Goal: Book appointment/travel/reservation

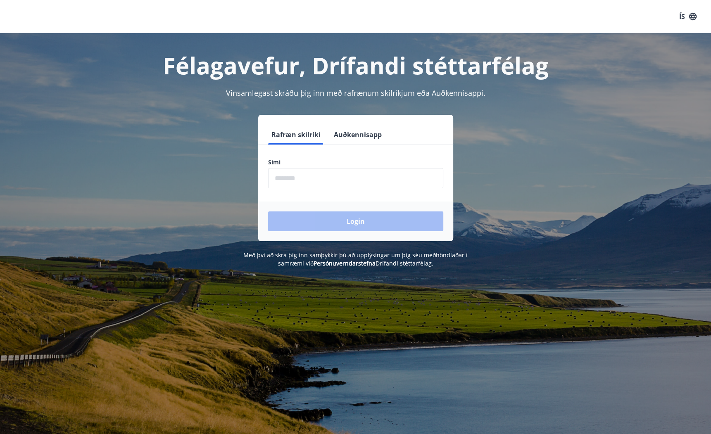
click at [303, 179] on input "phone" at bounding box center [355, 178] width 175 height 20
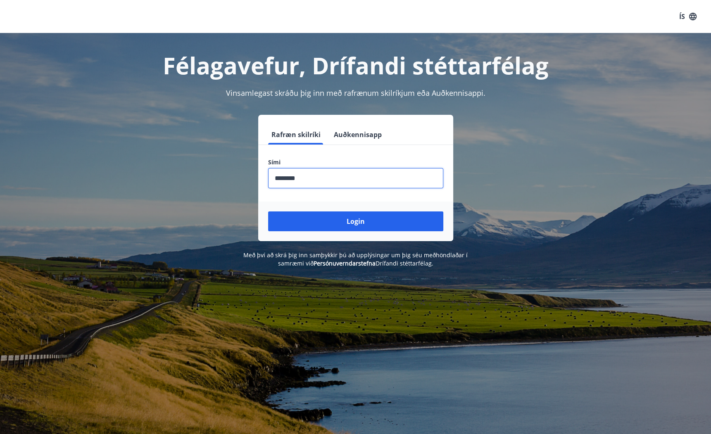
type input "********"
click at [268, 212] on button "Login" at bounding box center [355, 222] width 175 height 20
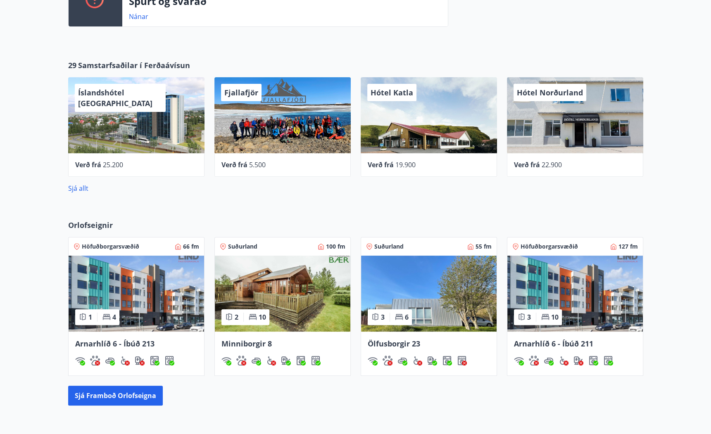
scroll to position [364, 0]
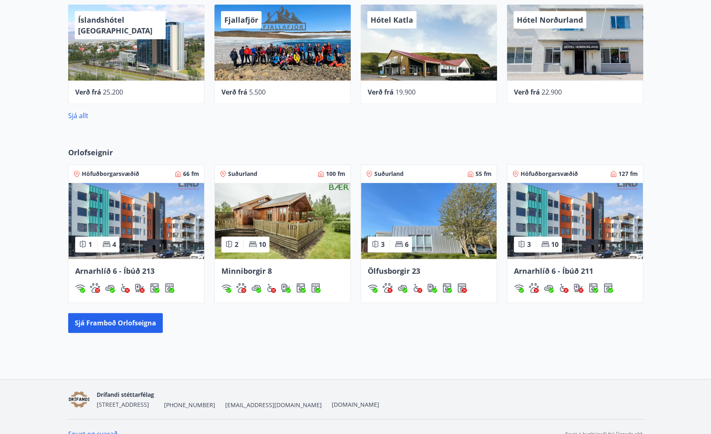
click at [283, 241] on img at bounding box center [283, 221] width 136 height 76
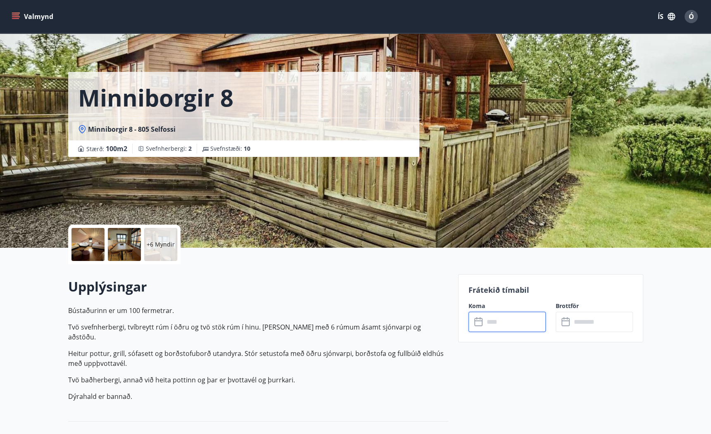
click at [504, 326] on input "text" at bounding box center [515, 322] width 62 height 20
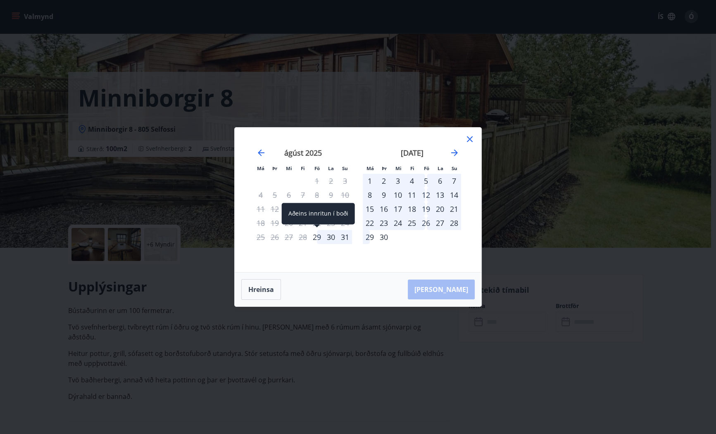
click at [316, 238] on div "29" at bounding box center [317, 237] width 14 height 14
click at [426, 179] on div "5" at bounding box center [426, 181] width 14 height 14
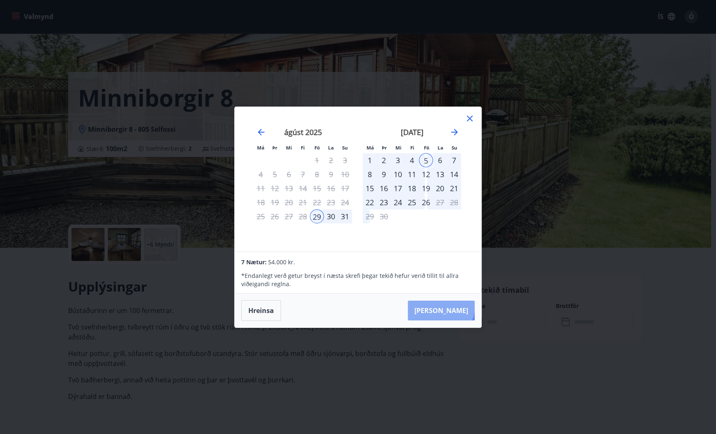
click at [466, 307] on button "Taka Frá" at bounding box center [441, 311] width 67 height 20
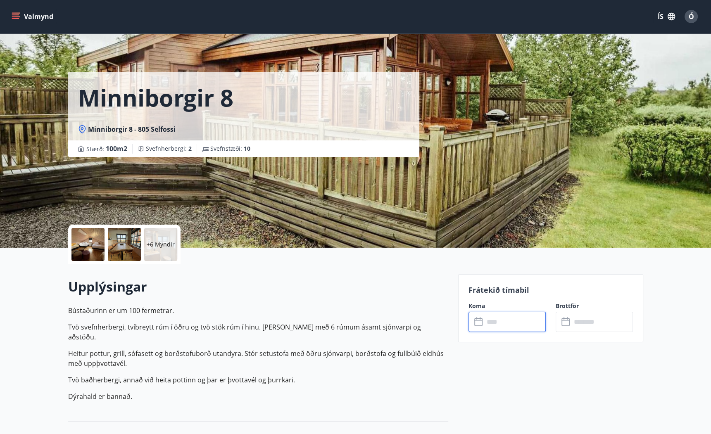
type input "******"
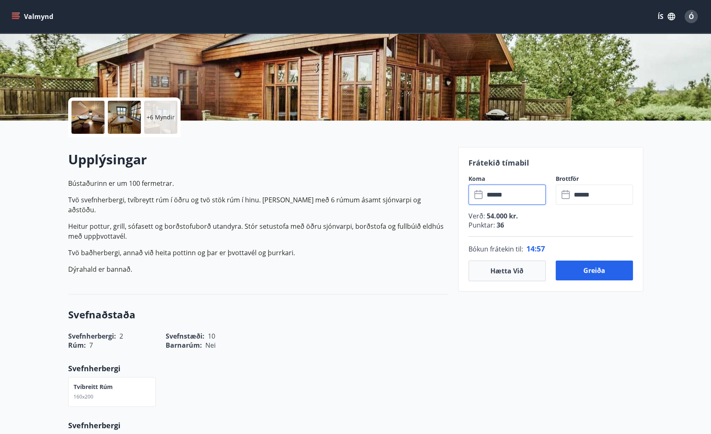
scroll to position [132, 0]
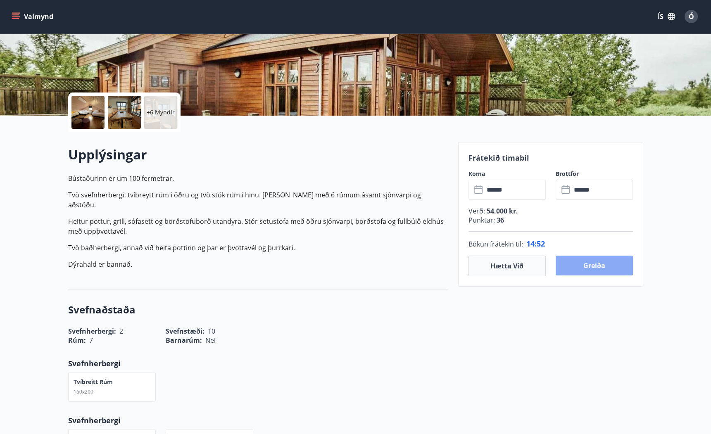
click at [585, 267] on button "Greiða" at bounding box center [594, 266] width 77 height 20
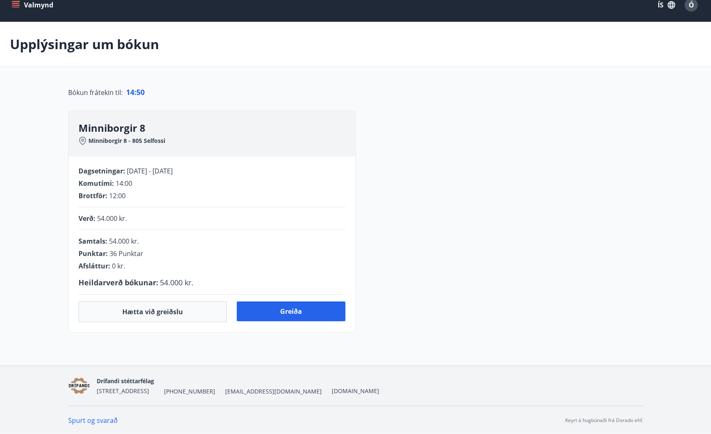
scroll to position [111, 0]
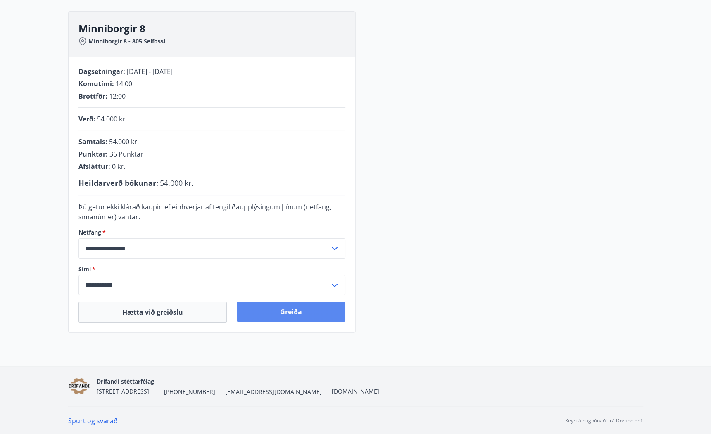
click at [304, 312] on button "Greiða" at bounding box center [291, 312] width 109 height 20
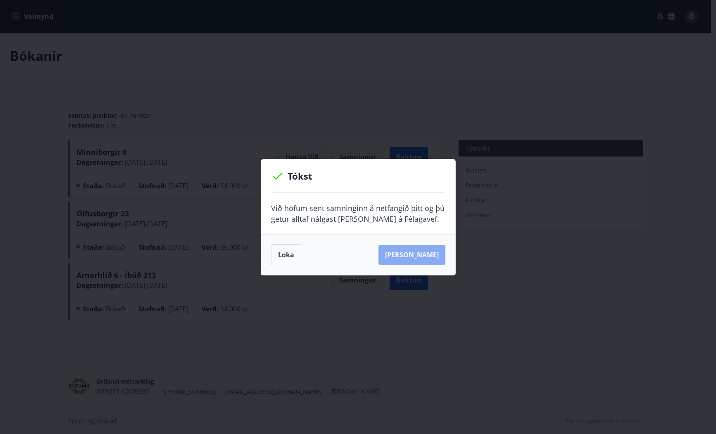
click at [432, 255] on button "Sjá samning" at bounding box center [412, 255] width 67 height 20
click at [280, 255] on button "Loka" at bounding box center [286, 255] width 30 height 21
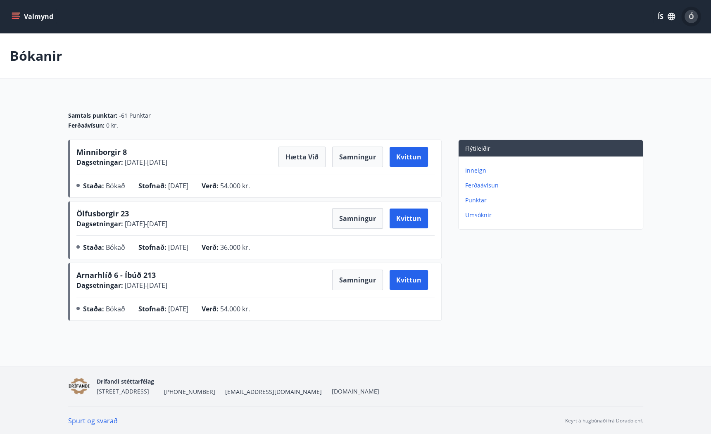
click at [688, 17] on div "Ó" at bounding box center [691, 16] width 13 height 13
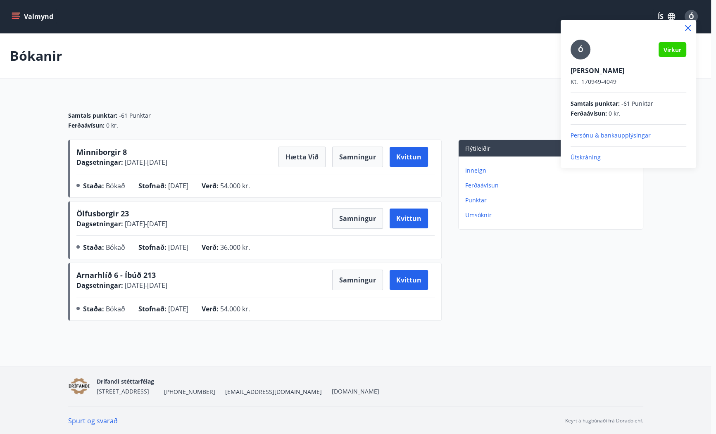
click at [580, 157] on p "Útskráning" at bounding box center [629, 157] width 116 height 8
